Goal: Information Seeking & Learning: Learn about a topic

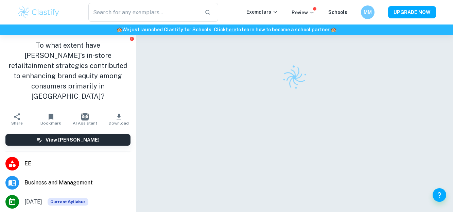
scroll to position [0, 0]
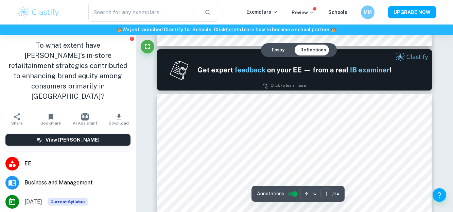
type input "2"
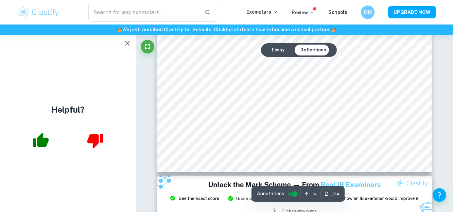
scroll to position [690, 0]
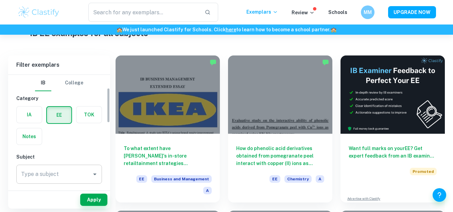
scroll to position [42, 0]
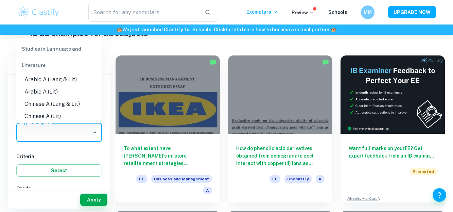
click at [73, 128] on input "Type a subject" at bounding box center [53, 132] width 69 height 13
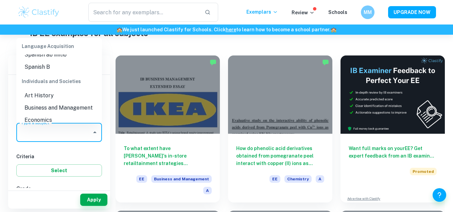
scroll to position [565, 0]
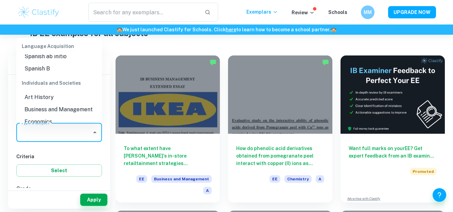
click at [67, 111] on li "Business and Management" at bounding box center [59, 109] width 86 height 12
type input "Business and Management"
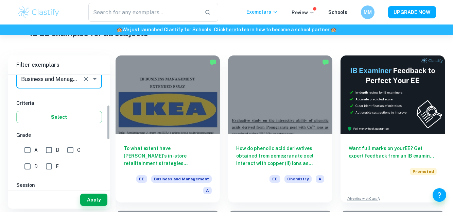
scroll to position [96, 0]
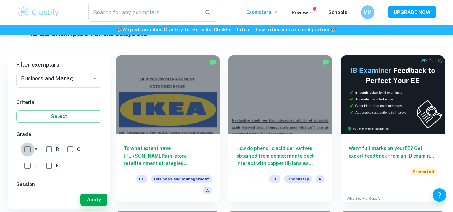
click at [29, 152] on input "A" at bounding box center [28, 149] width 14 height 14
checkbox input "true"
click at [48, 155] on input "B" at bounding box center [49, 149] width 14 height 14
checkbox input "true"
click at [87, 202] on button "Apply" at bounding box center [93, 199] width 27 height 12
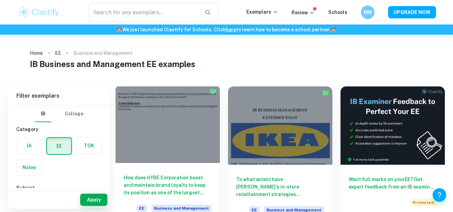
click at [159, 130] on div at bounding box center [167, 124] width 104 height 78
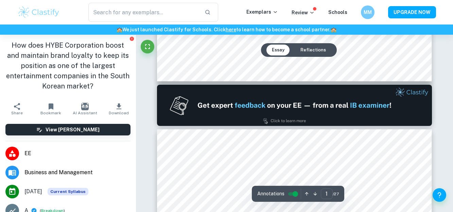
type input "2"
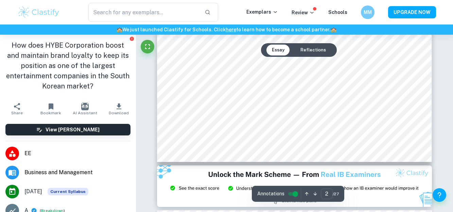
scroll to position [705, 0]
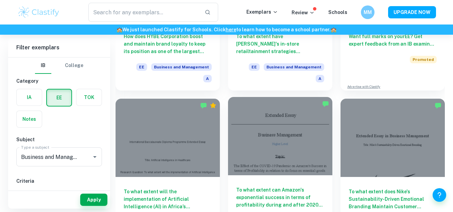
scroll to position [195, 0]
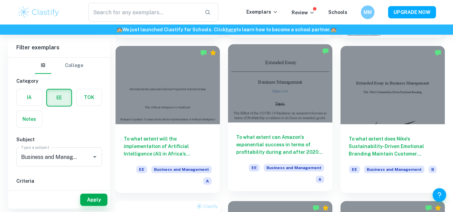
click at [274, 80] on div at bounding box center [280, 83] width 104 height 78
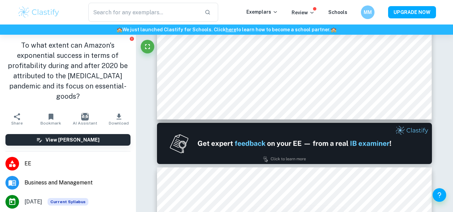
scroll to position [237, 0]
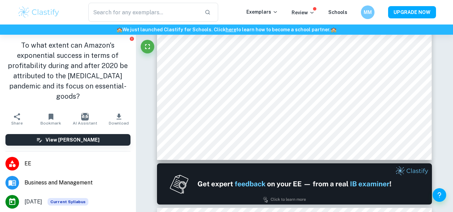
type input "1"
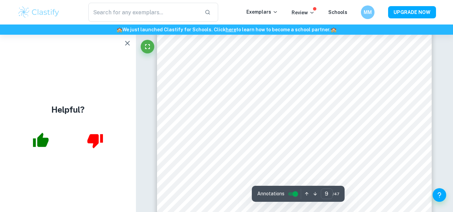
scroll to position [3057, 0]
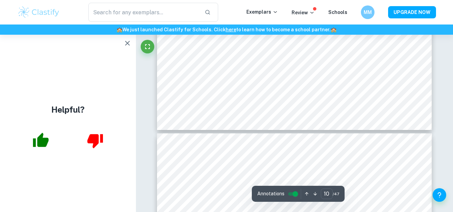
type input "11"
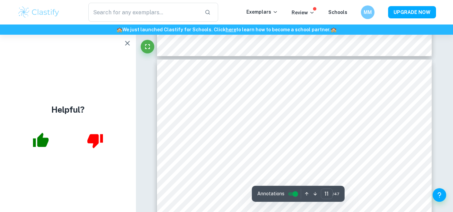
scroll to position [3701, 0]
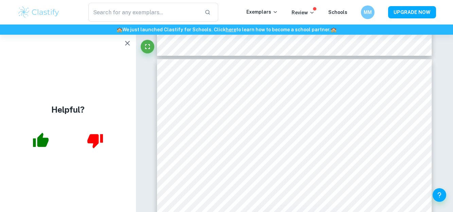
click at [130, 44] on icon "button" at bounding box center [127, 43] width 8 height 8
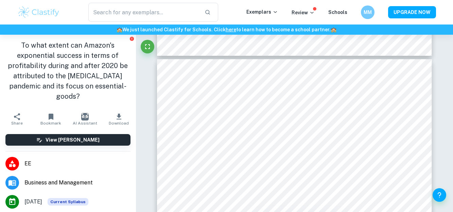
click at [128, 44] on div "To what extent can Amazon's exponential success in terms of profitability durin…" at bounding box center [68, 72] width 136 height 75
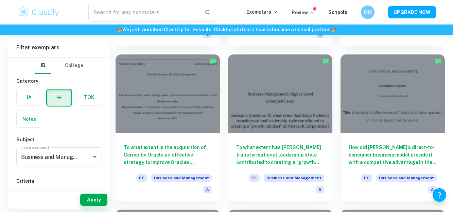
scroll to position [632, 0]
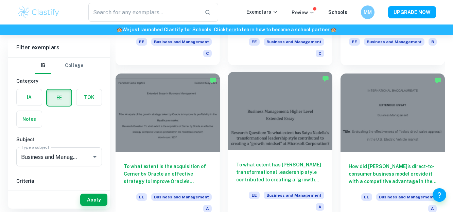
click at [251, 104] on div at bounding box center [280, 111] width 104 height 78
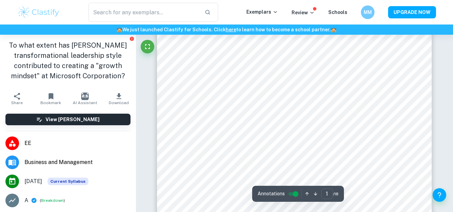
scroll to position [447, 0]
type input "1"
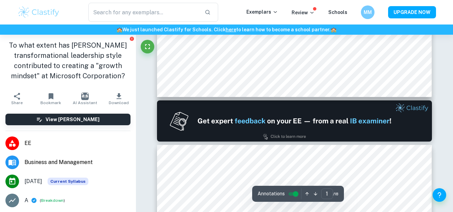
type input "2"
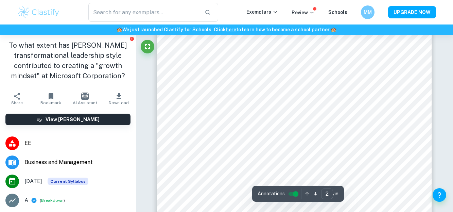
scroll to position [464, 0]
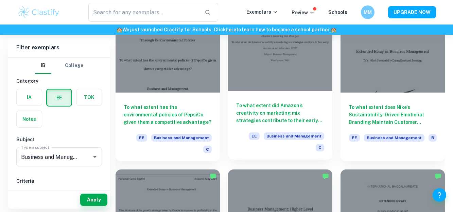
scroll to position [510, 0]
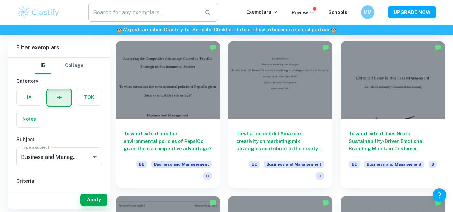
click at [163, 18] on input "text" at bounding box center [143, 12] width 111 height 19
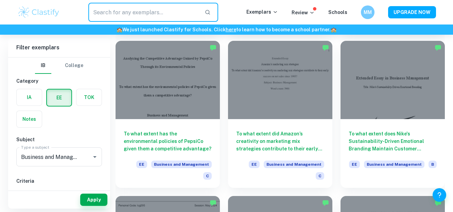
click at [163, 18] on input "text" at bounding box center [143, 12] width 111 height 19
type input "stakeholder"
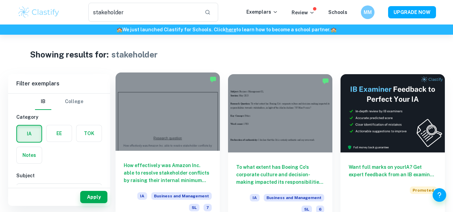
click at [195, 127] on div at bounding box center [167, 111] width 104 height 78
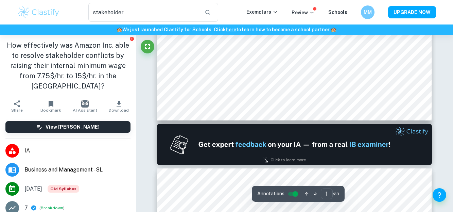
type input "2"
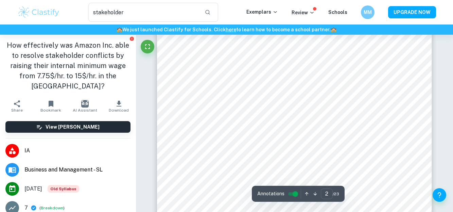
scroll to position [430, 0]
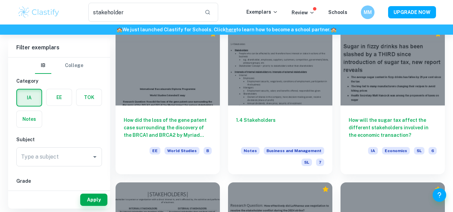
scroll to position [504, 0]
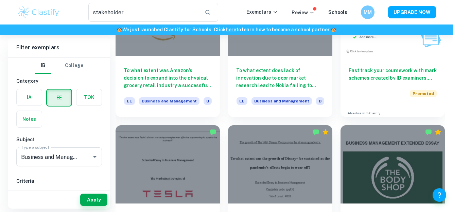
scroll to position [2253, 0]
